Goal: Task Accomplishment & Management: Use online tool/utility

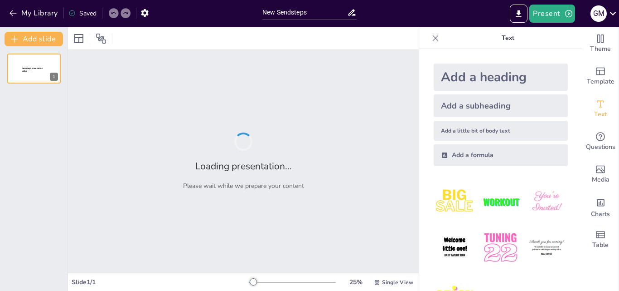
type input "New Sendsteps"
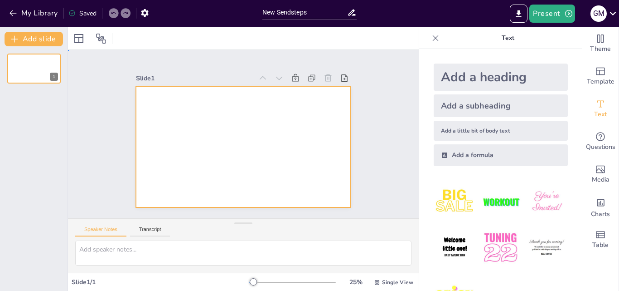
click at [144, 96] on div at bounding box center [243, 146] width 215 height 121
click at [136, 258] on textarea at bounding box center [243, 252] width 336 height 25
paste textarea "Loremi do sitametcons ad eli seddo Eiu tempo inc utlaboreet dolorema ali enimad…"
type textarea "Loremi do sitametcons ad eli seddo Eiu tempo inc utlaboreet dolorema ali enimad…"
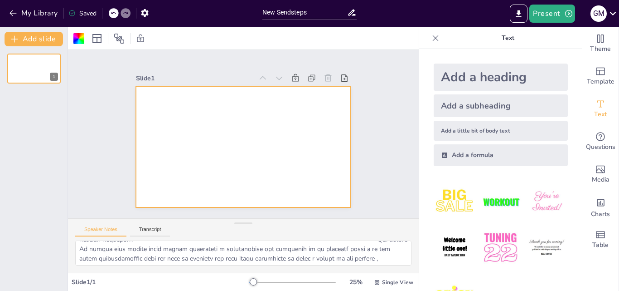
scroll to position [269, 0]
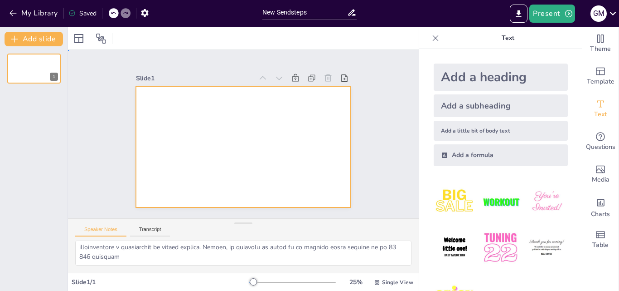
click at [194, 104] on div at bounding box center [232, 140] width 213 height 247
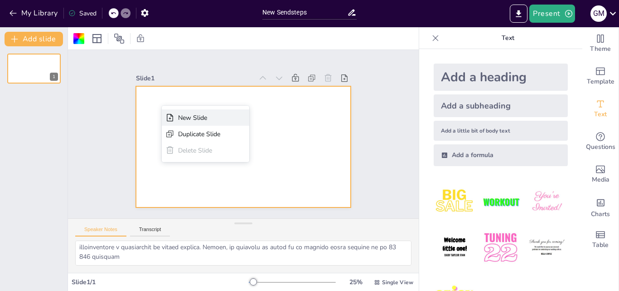
click at [270, 121] on div "New Slide" at bounding box center [284, 130] width 29 height 41
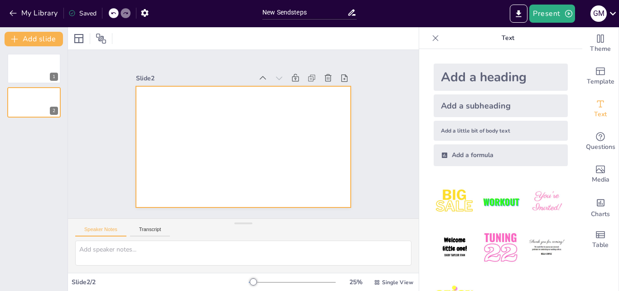
scroll to position [0, 0]
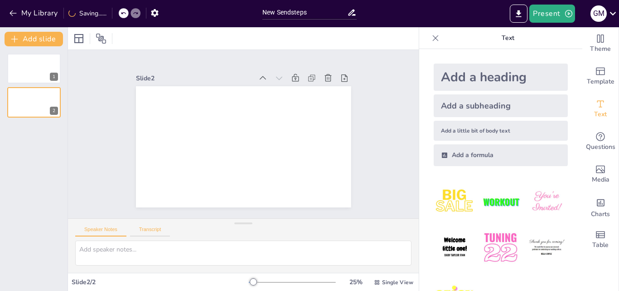
click at [162, 229] on button "Transcript" at bounding box center [150, 231] width 40 height 10
click at [352, 15] on icon at bounding box center [352, 13] width 10 height 10
click at [357, 14] on div "New Sendsteps" at bounding box center [309, 11] width 103 height 23
click at [353, 12] on icon at bounding box center [352, 13] width 10 height 10
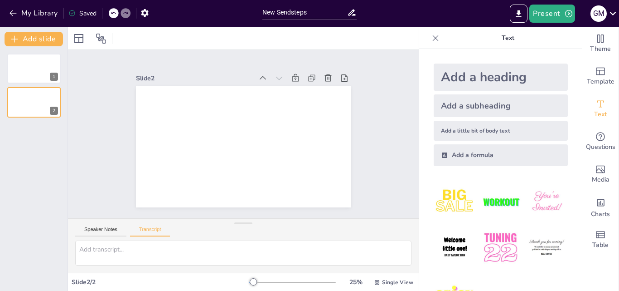
drag, startPoint x: 353, startPoint y: 12, endPoint x: 319, endPoint y: 35, distance: 41.4
click at [342, 14] on div "New Sendsteps" at bounding box center [309, 12] width 94 height 13
click at [140, 258] on textarea at bounding box center [243, 252] width 336 height 25
click at [59, 45] on button "Add slide" at bounding box center [34, 39] width 58 height 15
click at [67, 29] on div at bounding box center [68, 158] width 4 height 263
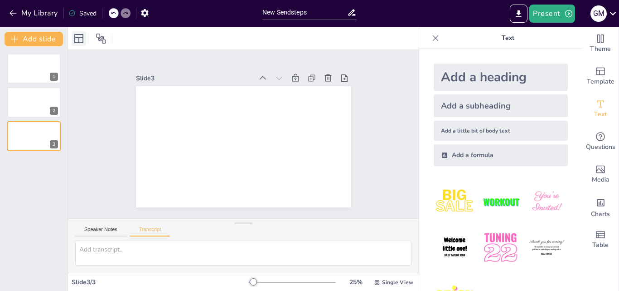
click at [78, 39] on icon at bounding box center [78, 38] width 11 height 11
click at [563, 16] on button "Present" at bounding box center [551, 14] width 45 height 18
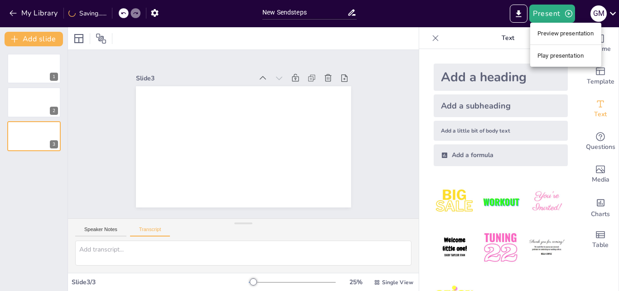
click at [519, 12] on div at bounding box center [309, 145] width 619 height 291
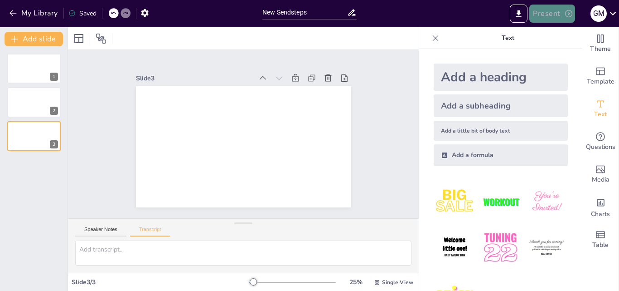
click at [551, 13] on button "Present" at bounding box center [551, 14] width 45 height 18
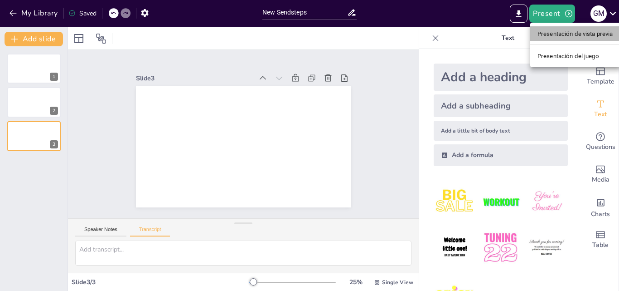
click at [547, 39] on li "Presentación de vista previa" at bounding box center [575, 33] width 90 height 15
